Goal: Task Accomplishment & Management: Use online tool/utility

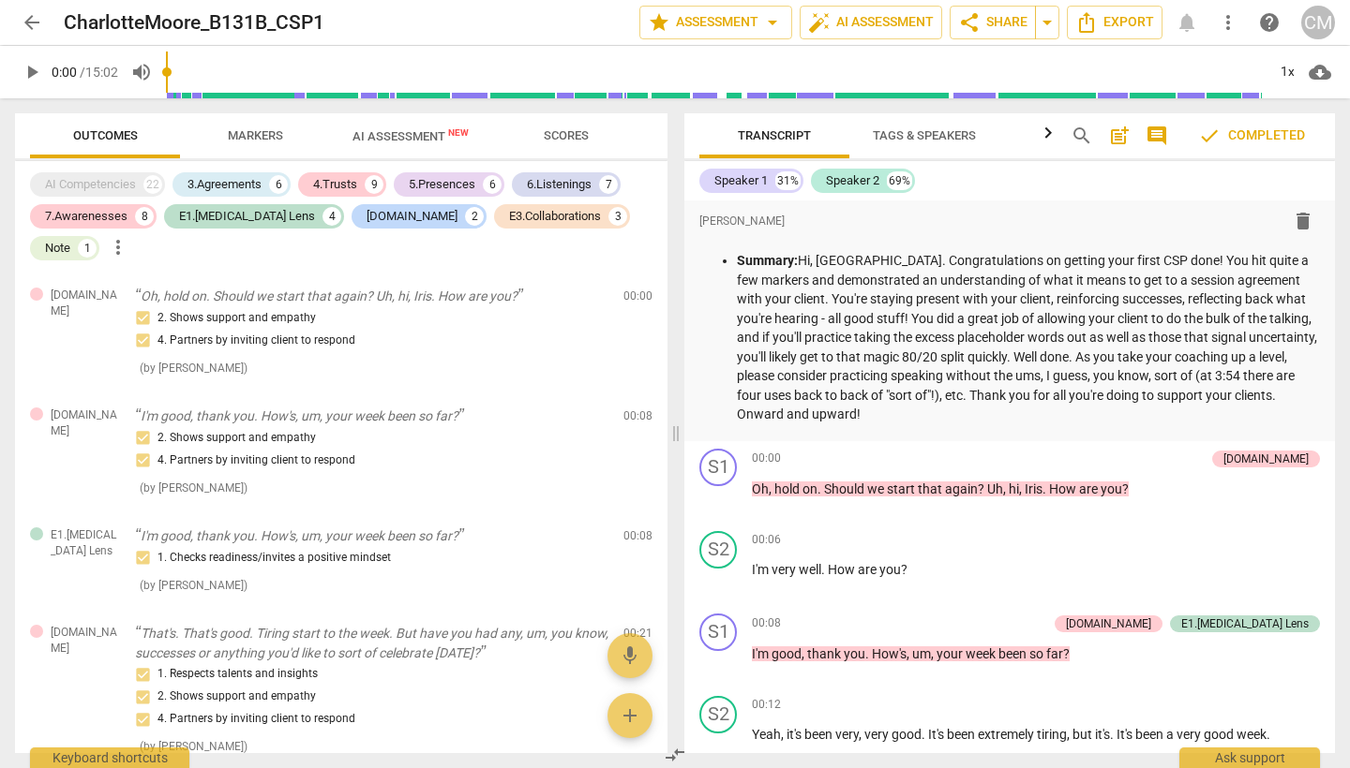
scroll to position [306, 0]
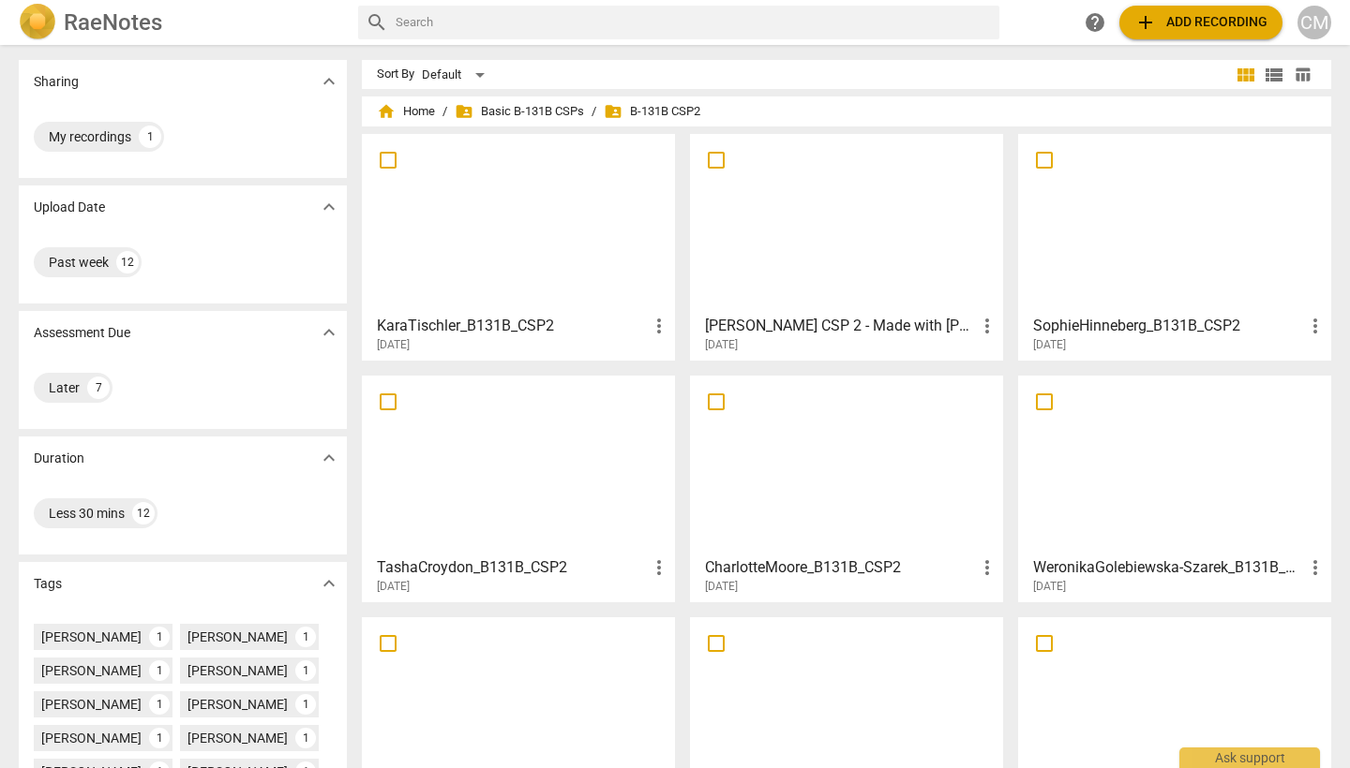
scroll to position [80, 0]
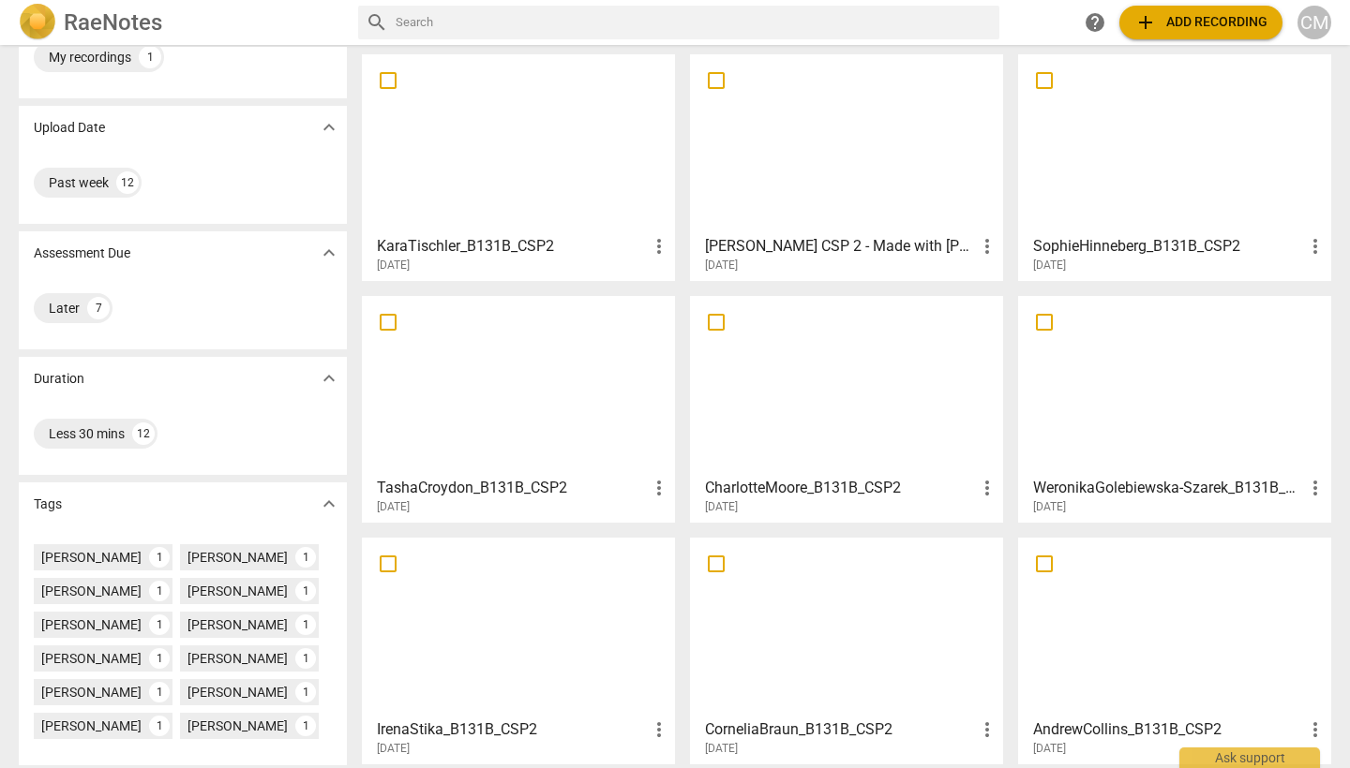
click at [782, 487] on h3 "CharlotteMoore_B131B_CSP2" at bounding box center [840, 488] width 271 height 22
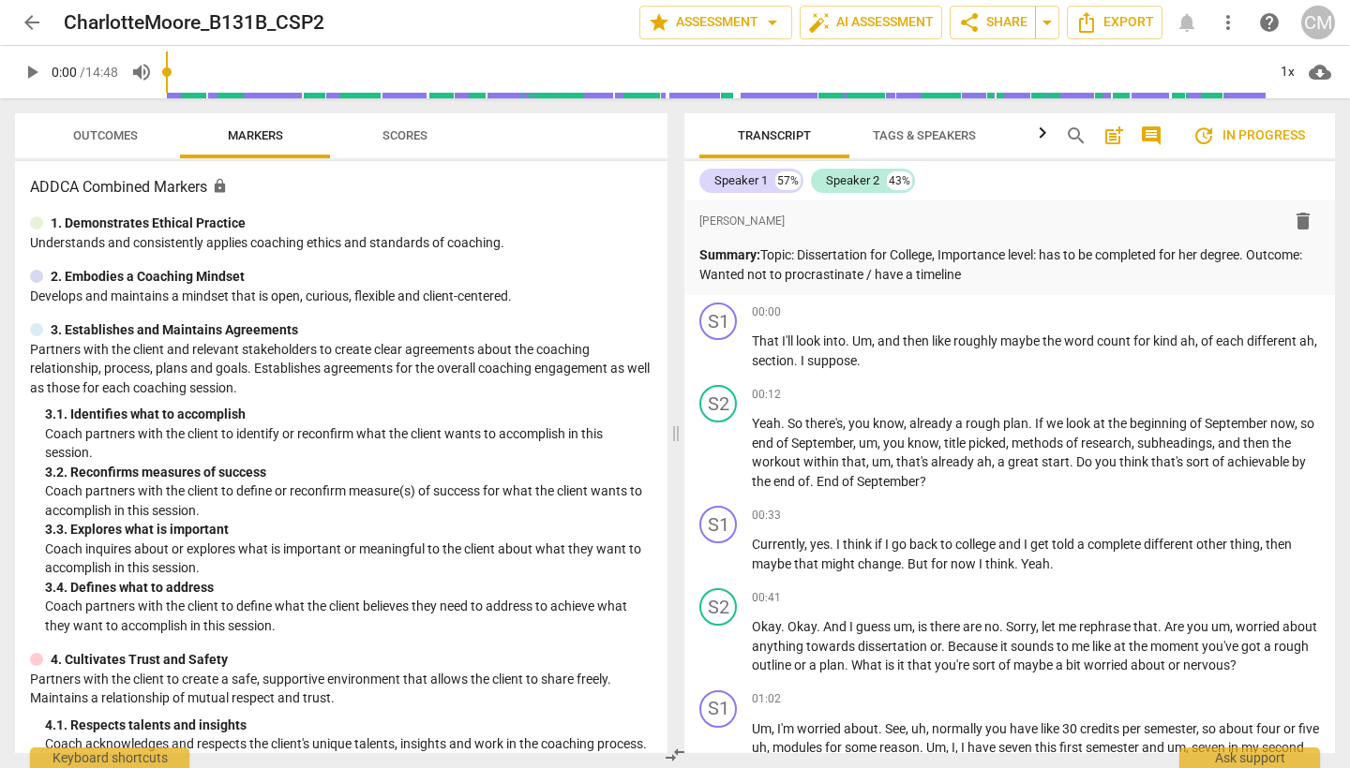
click at [896, 133] on span "Tags & Speakers" at bounding box center [924, 135] width 103 height 14
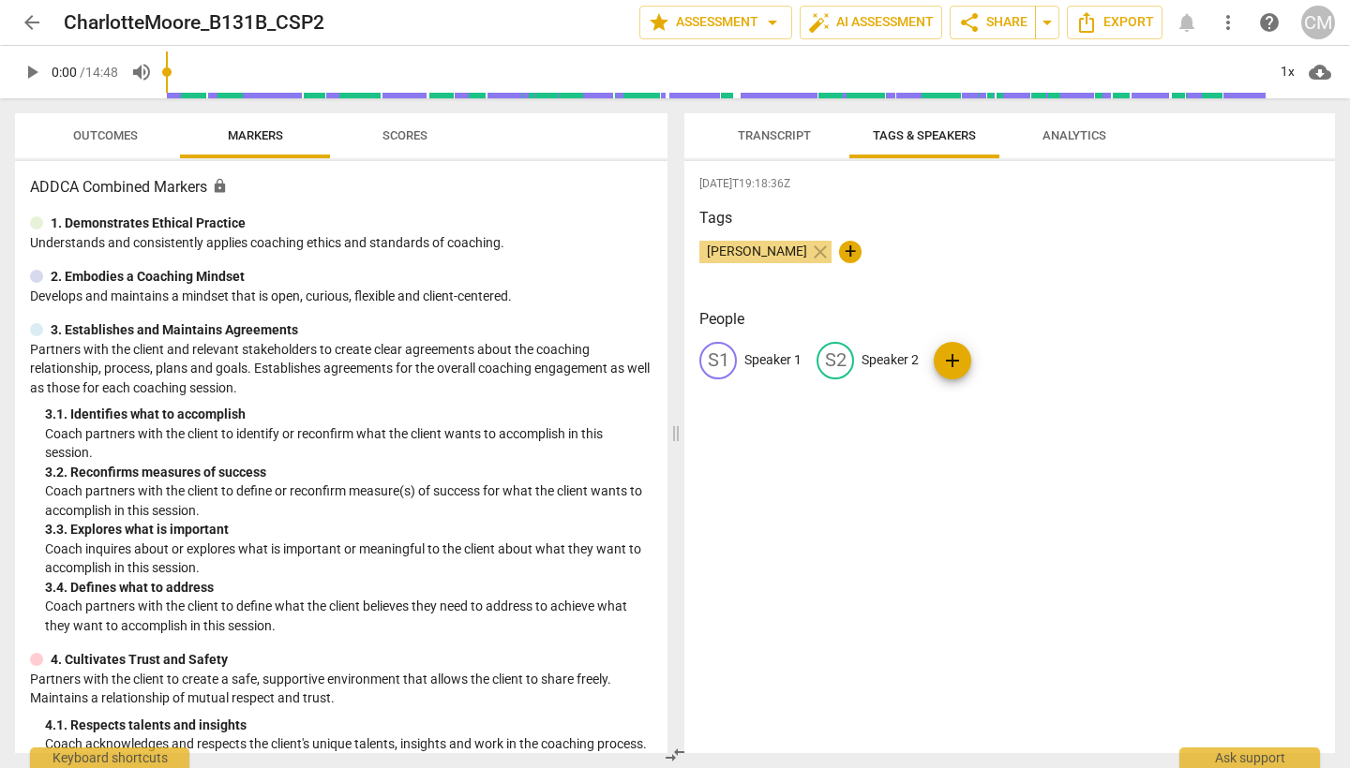
click at [769, 362] on p "Speaker 1" at bounding box center [772, 361] width 57 height 20
click at [776, 418] on div "[DATE]T19:18:36Z Tags [PERSON_NAME] close + People edit Speaker 1 delete S2 Spe…" at bounding box center [1009, 457] width 650 height 592
click at [791, 142] on span "Transcript" at bounding box center [774, 136] width 118 height 25
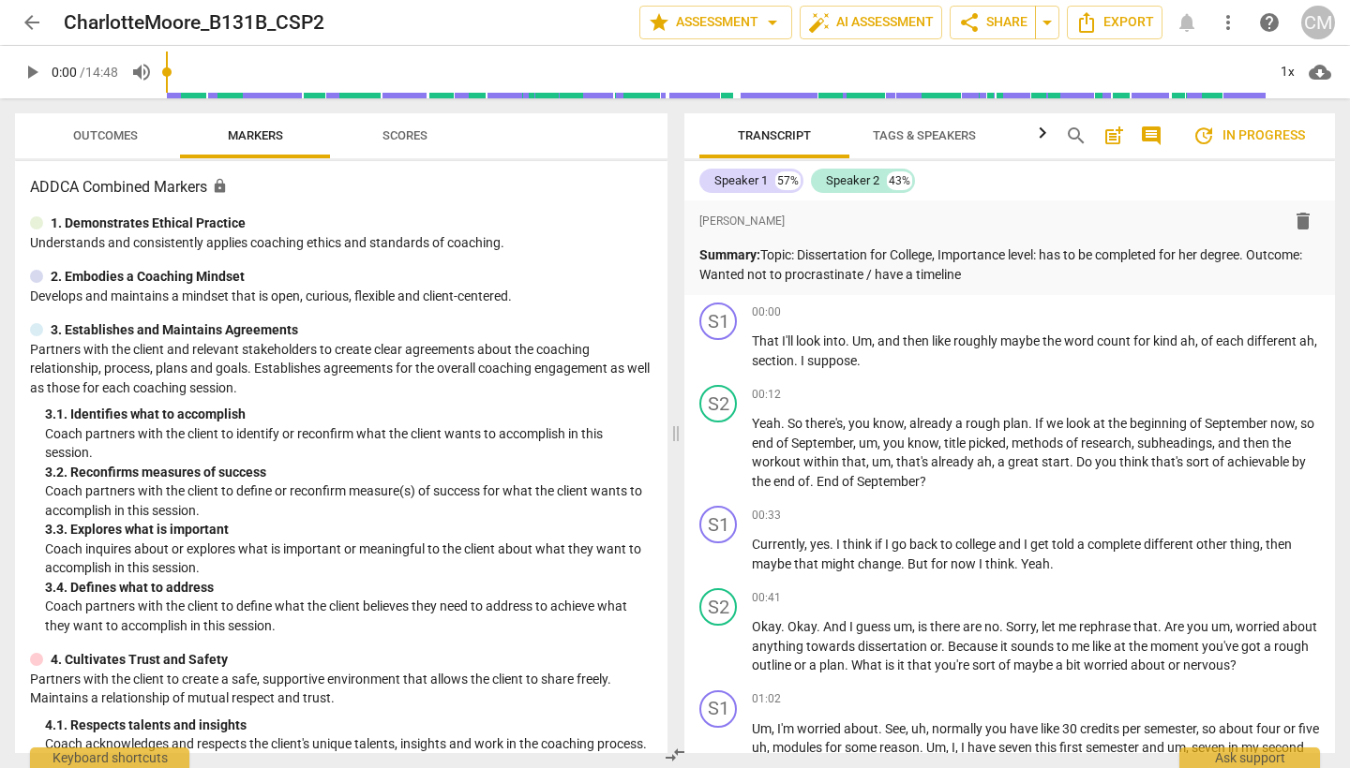
click at [907, 134] on span "Tags & Speakers" at bounding box center [924, 135] width 103 height 14
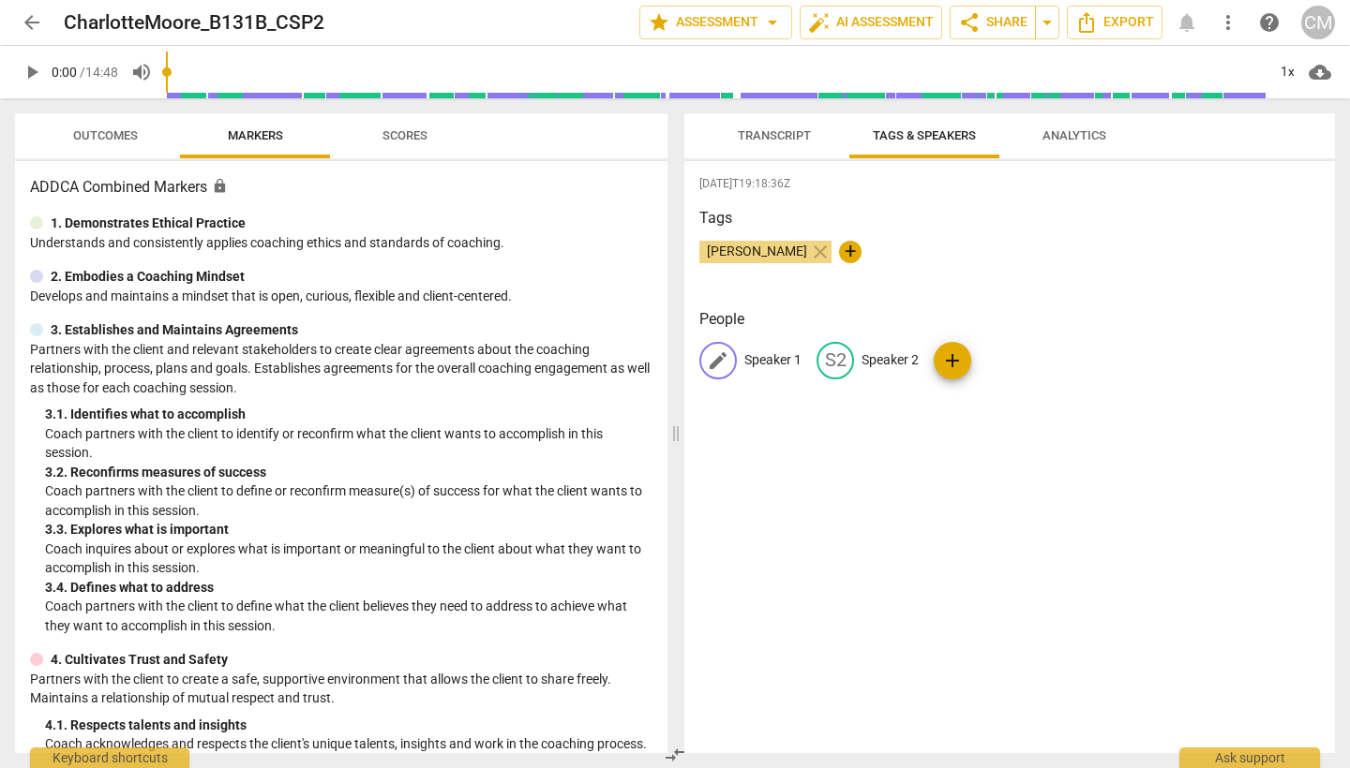
click at [781, 354] on p "Speaker 1" at bounding box center [772, 361] width 57 height 20
type input "Client"
click at [861, 460] on div "[DATE]T19:18:36Z Tags [PERSON_NAME] close + People edit Client delete S2 Speake…" at bounding box center [1009, 457] width 650 height 592
click at [1000, 351] on div "CL Client S2 Speaker 2 add" at bounding box center [1009, 368] width 620 height 52
click at [863, 353] on p "Speaker 2" at bounding box center [865, 361] width 57 height 20
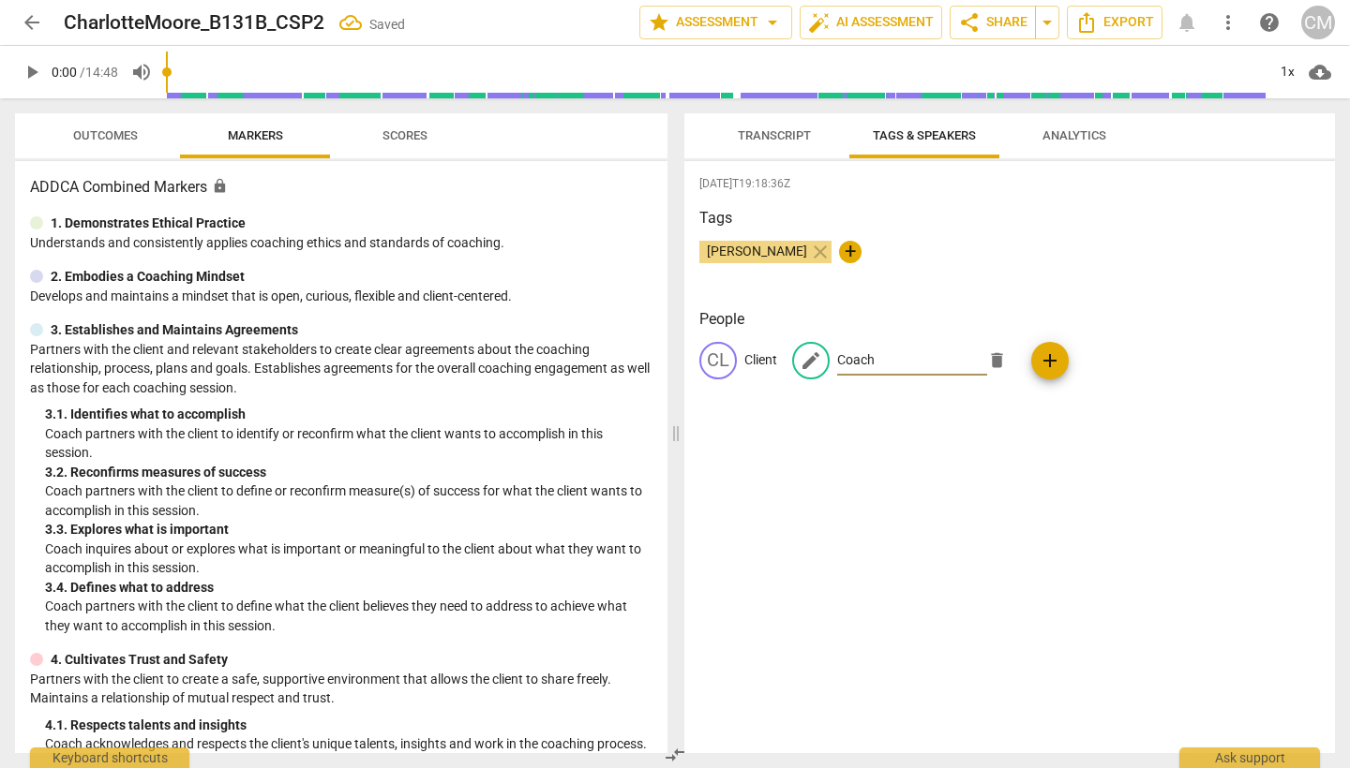
type input "Coach"
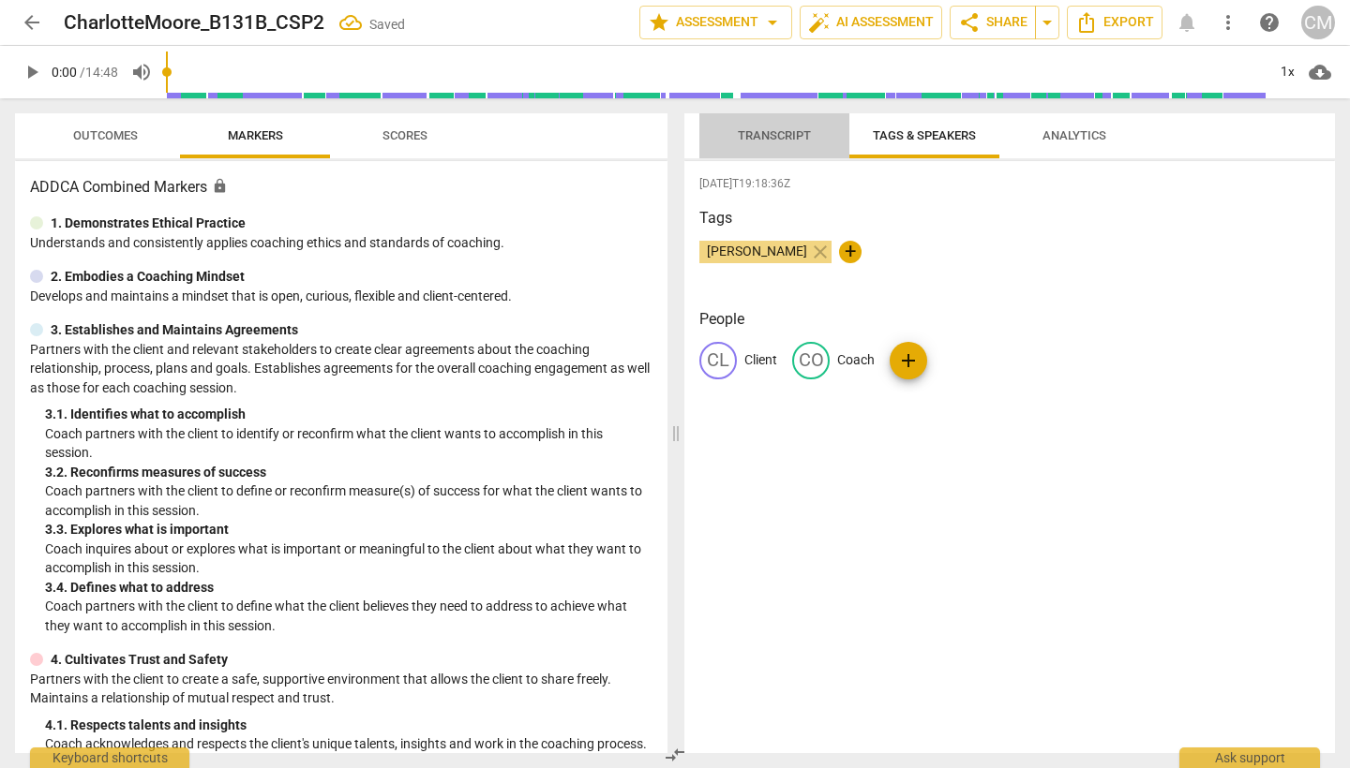
click at [779, 125] on span "Transcript" at bounding box center [774, 136] width 118 height 25
